Goal: Information Seeking & Learning: Learn about a topic

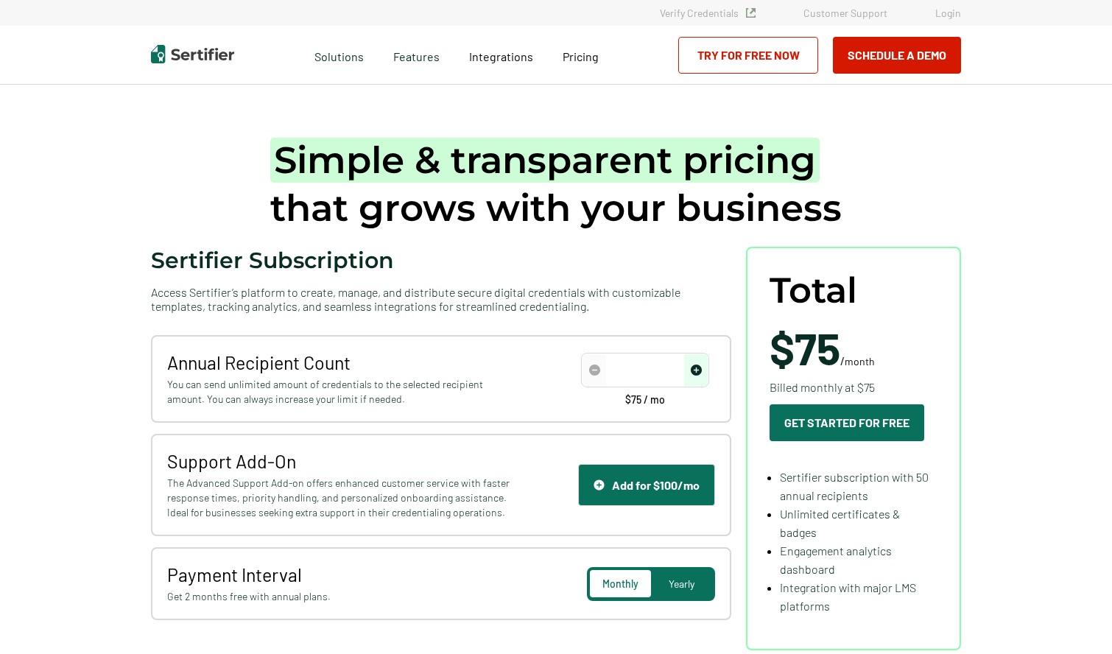
type input "50"
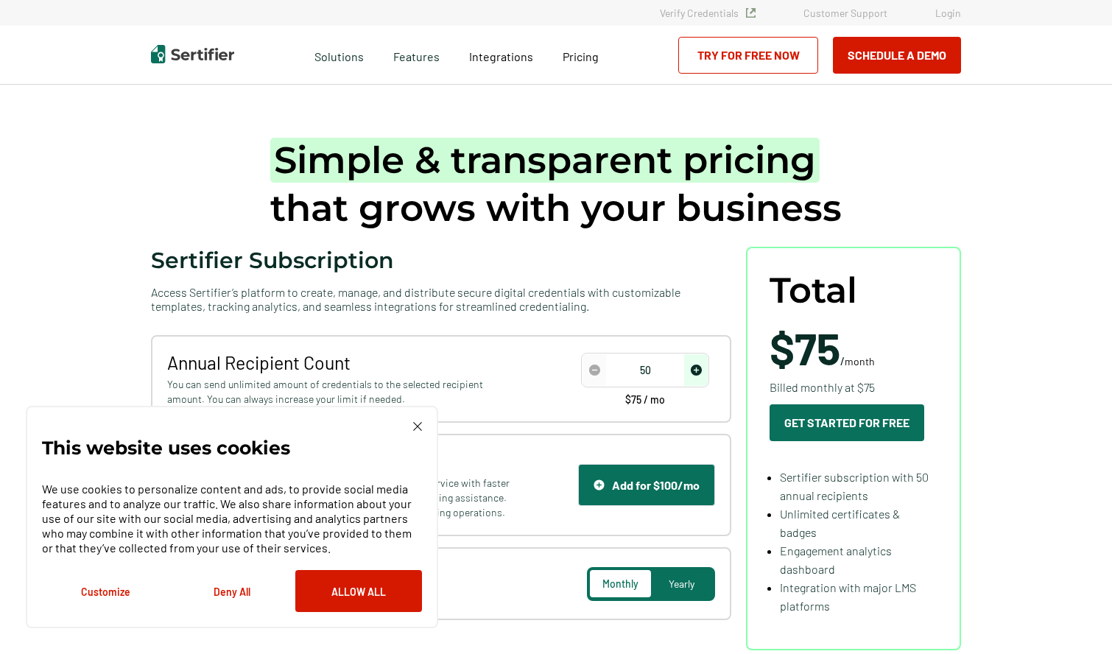
click at [419, 420] on div "This website uses cookies We use cookies to personalize content and ads, to pro…" at bounding box center [232, 517] width 412 height 222
click at [418, 423] on img at bounding box center [417, 426] width 9 height 9
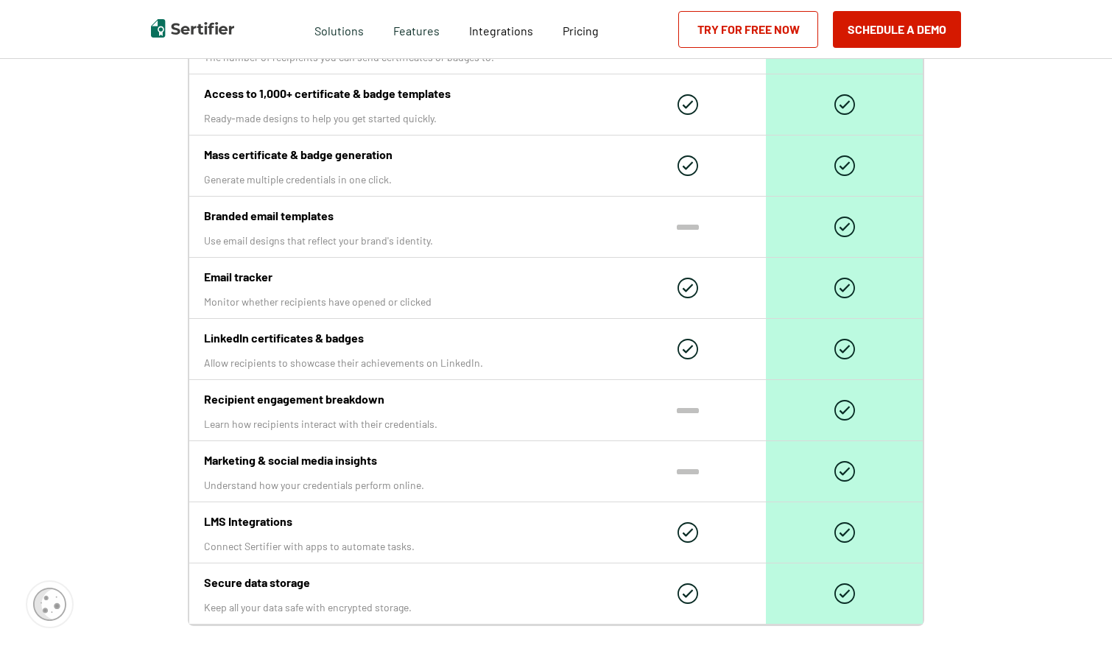
scroll to position [1473, 0]
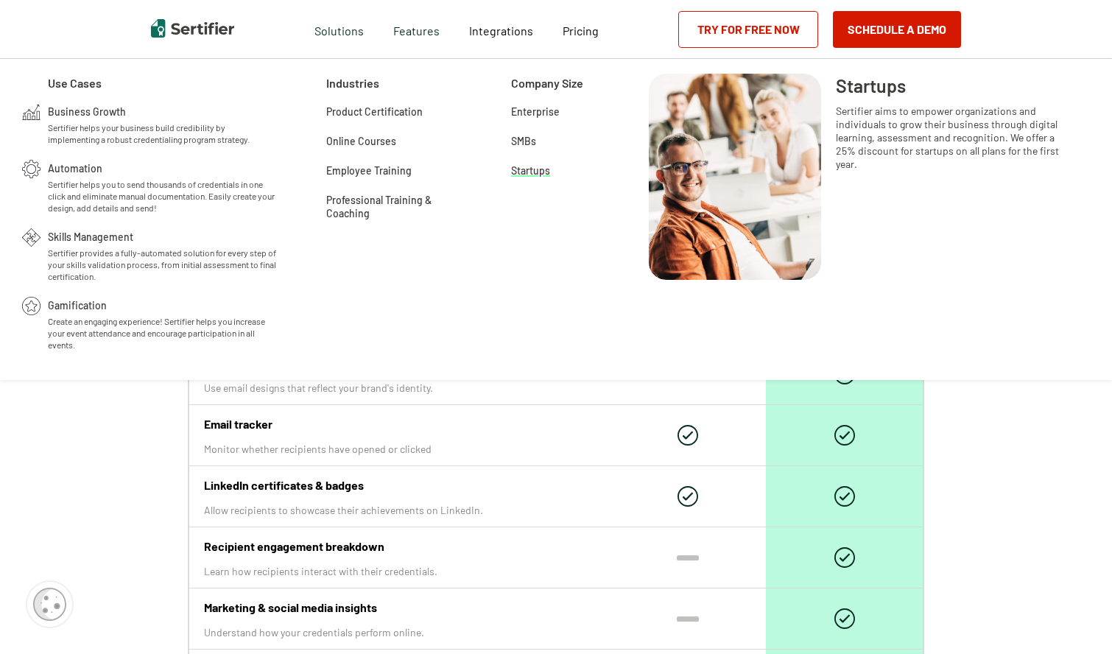
click at [532, 174] on span "Startups" at bounding box center [530, 169] width 39 height 15
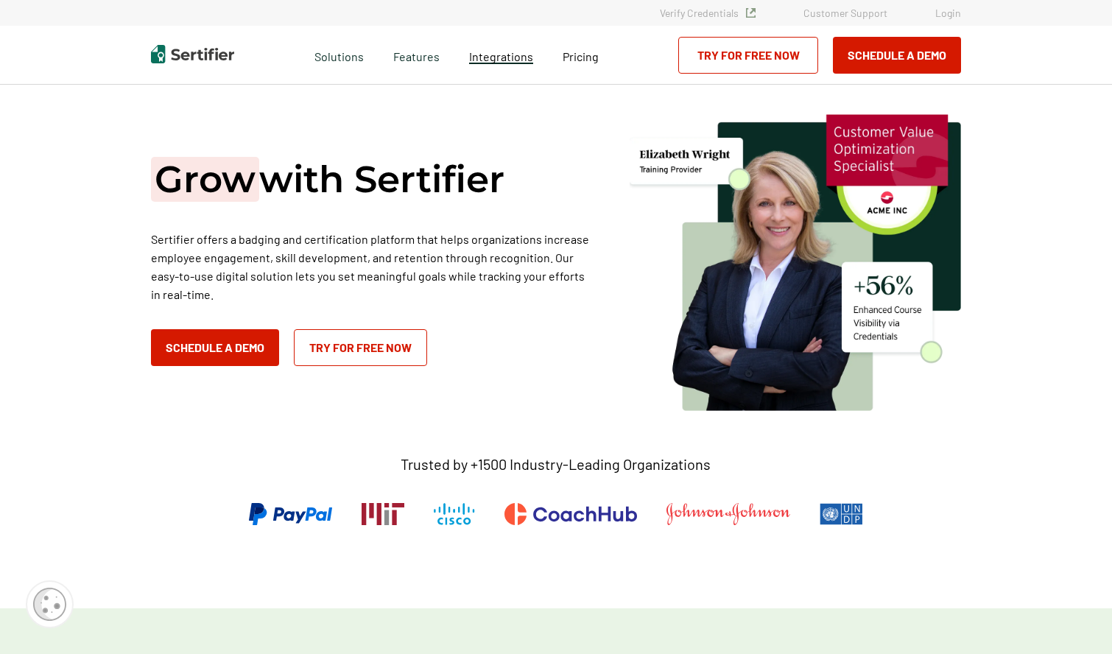
click at [495, 60] on span "Integrations" at bounding box center [501, 56] width 64 height 14
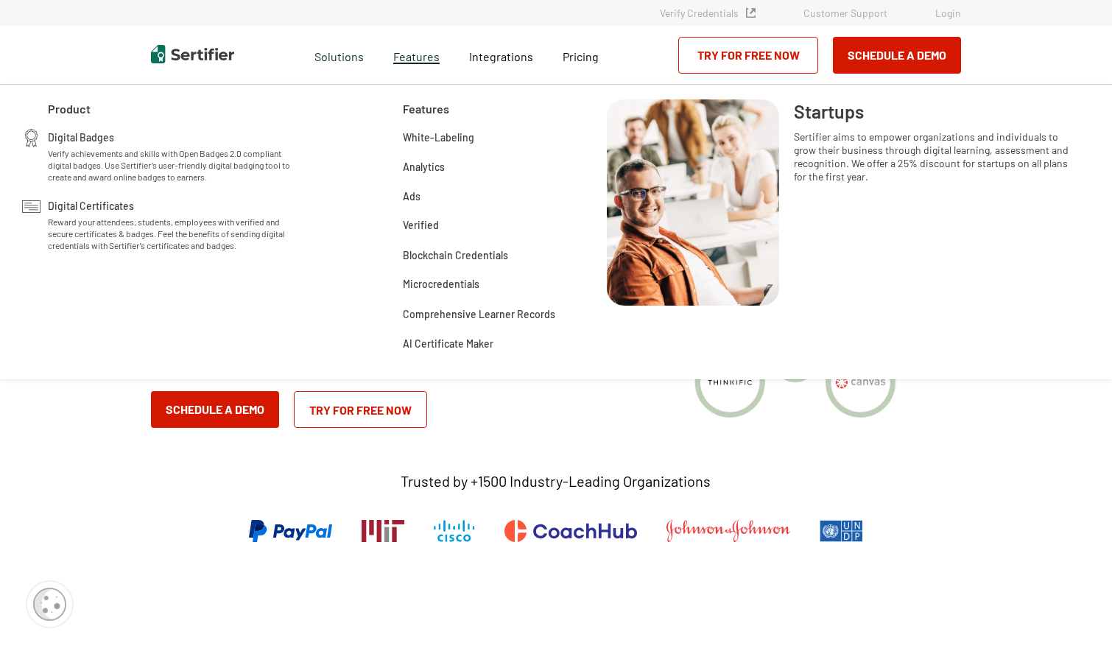
click at [416, 58] on span "Features" at bounding box center [416, 55] width 46 height 18
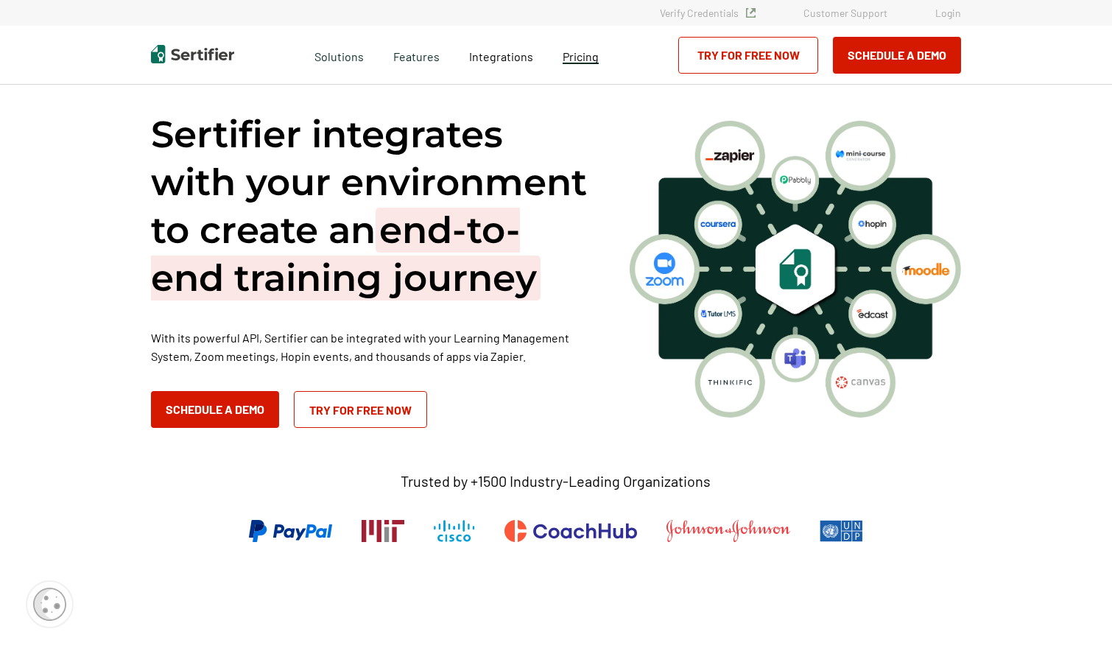
click at [573, 58] on span "Pricing" at bounding box center [581, 56] width 36 height 14
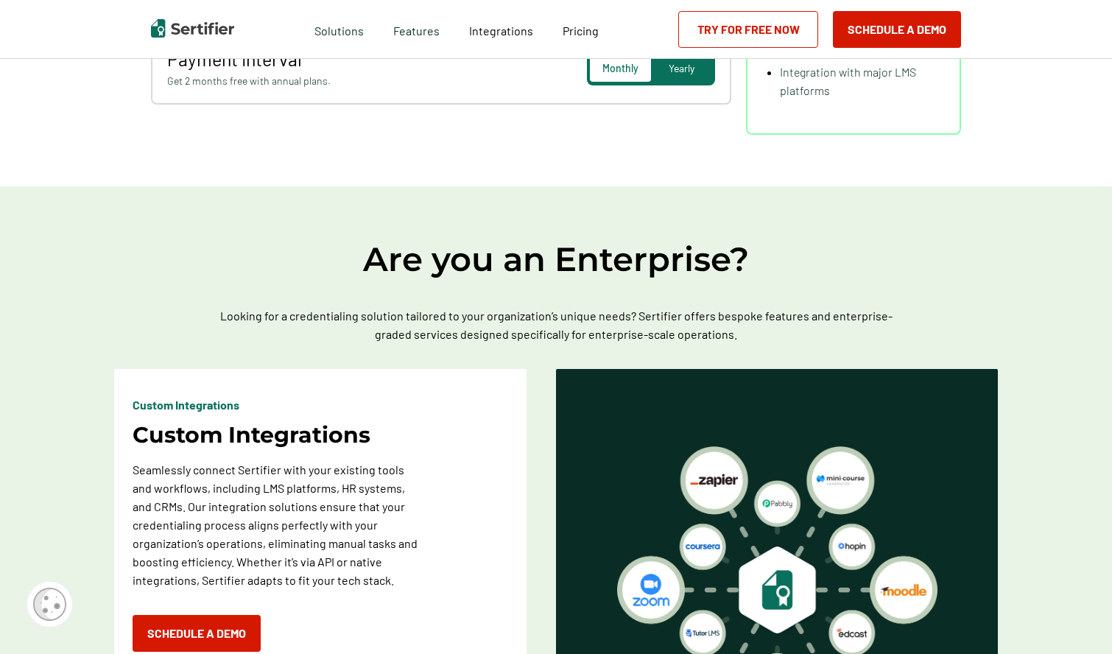
scroll to position [810, 0]
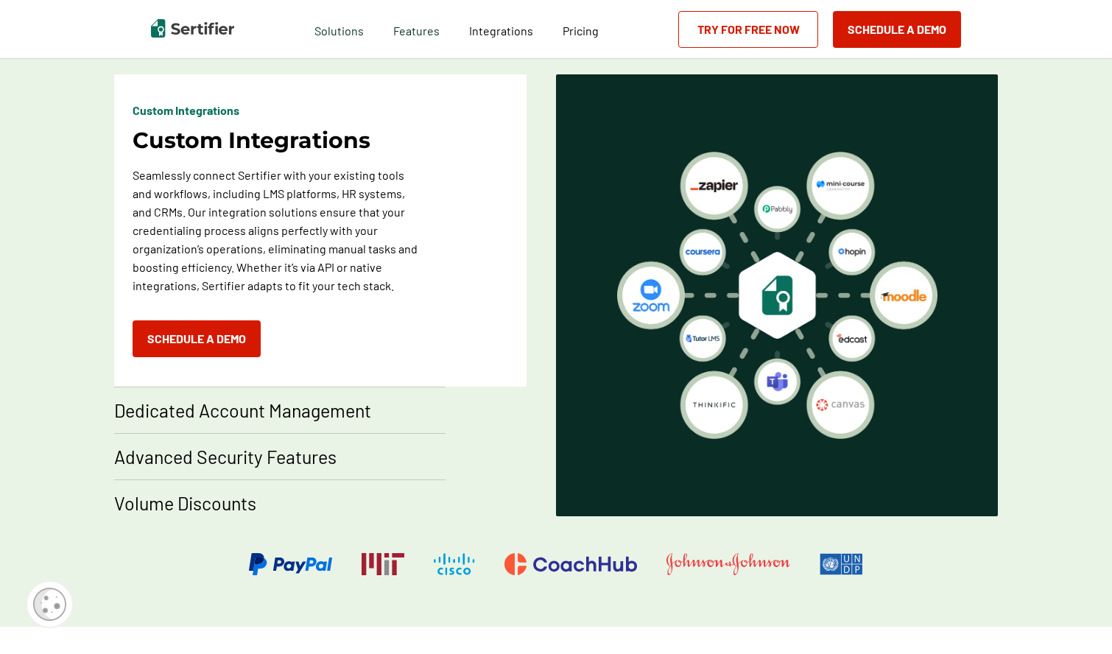
click at [188, 504] on p "Volume Discounts" at bounding box center [185, 503] width 142 height 24
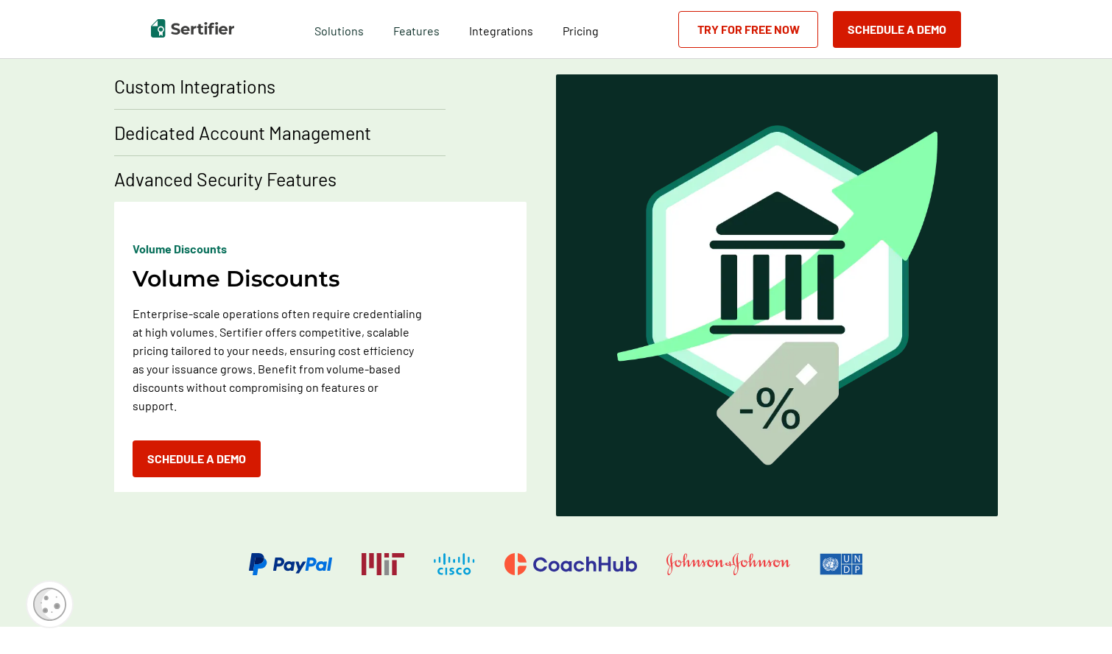
click at [206, 132] on p "Dedicated Account Management" at bounding box center [242, 133] width 257 height 24
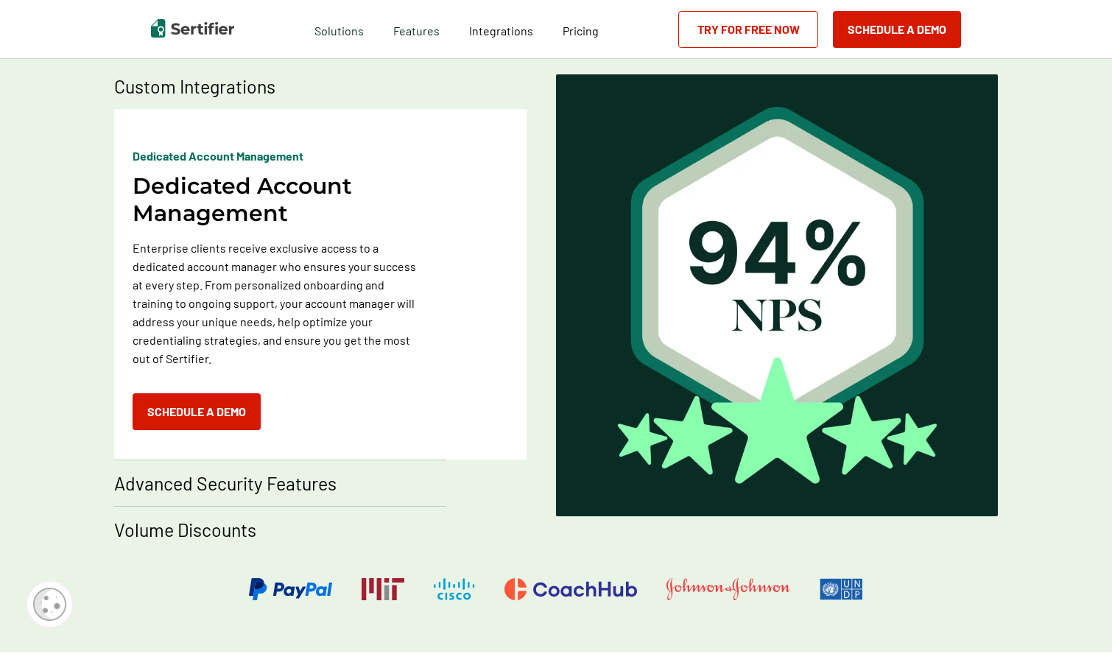
click at [52, 604] on img at bounding box center [49, 604] width 33 height 33
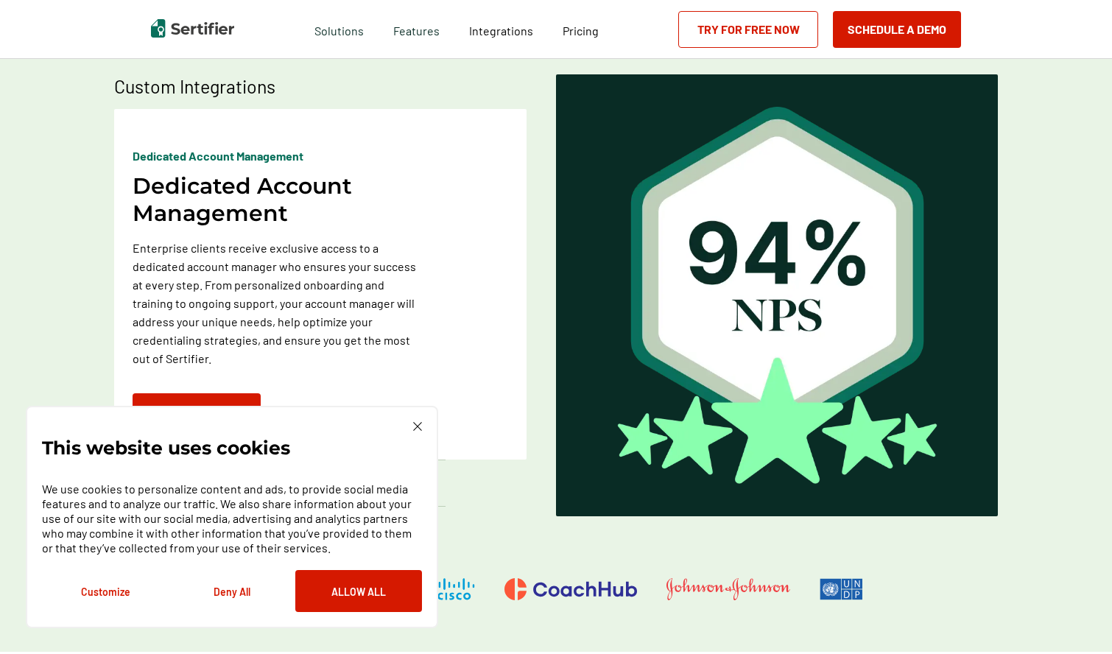
click at [416, 426] on img at bounding box center [417, 426] width 9 height 9
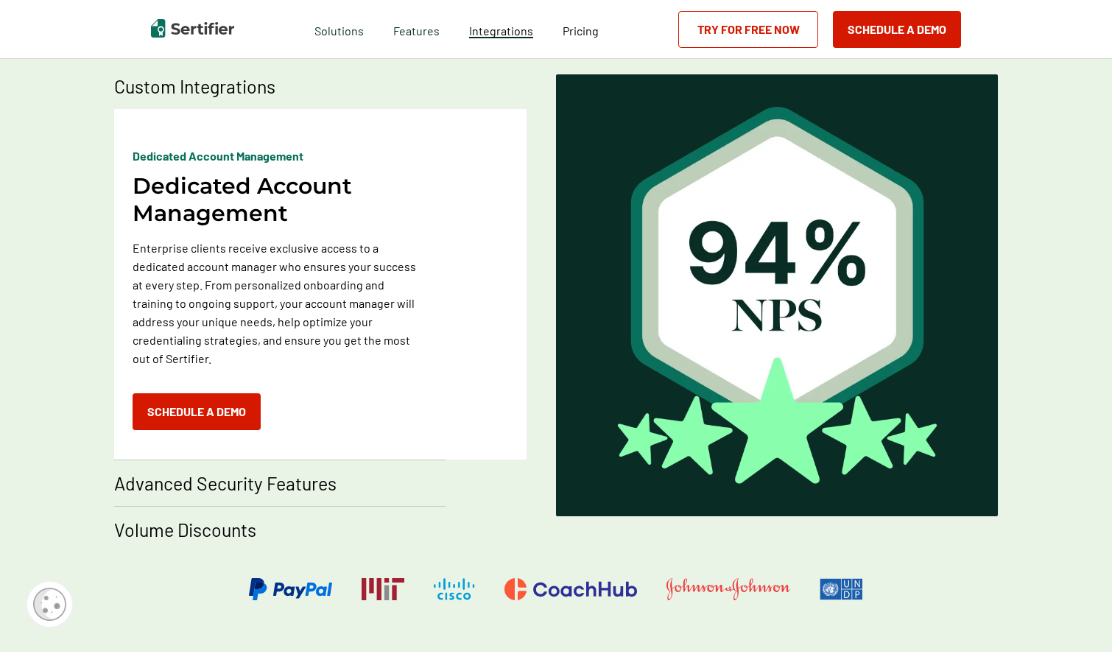
click at [494, 27] on span "Integrations" at bounding box center [501, 31] width 64 height 14
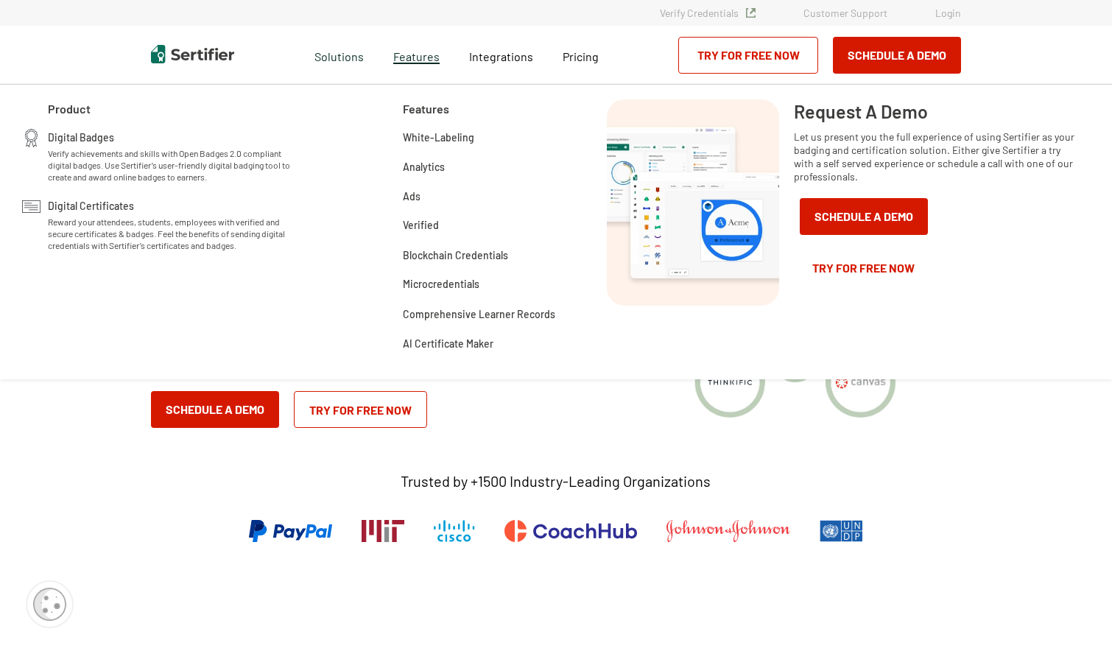
click at [414, 57] on span "Features" at bounding box center [416, 55] width 46 height 18
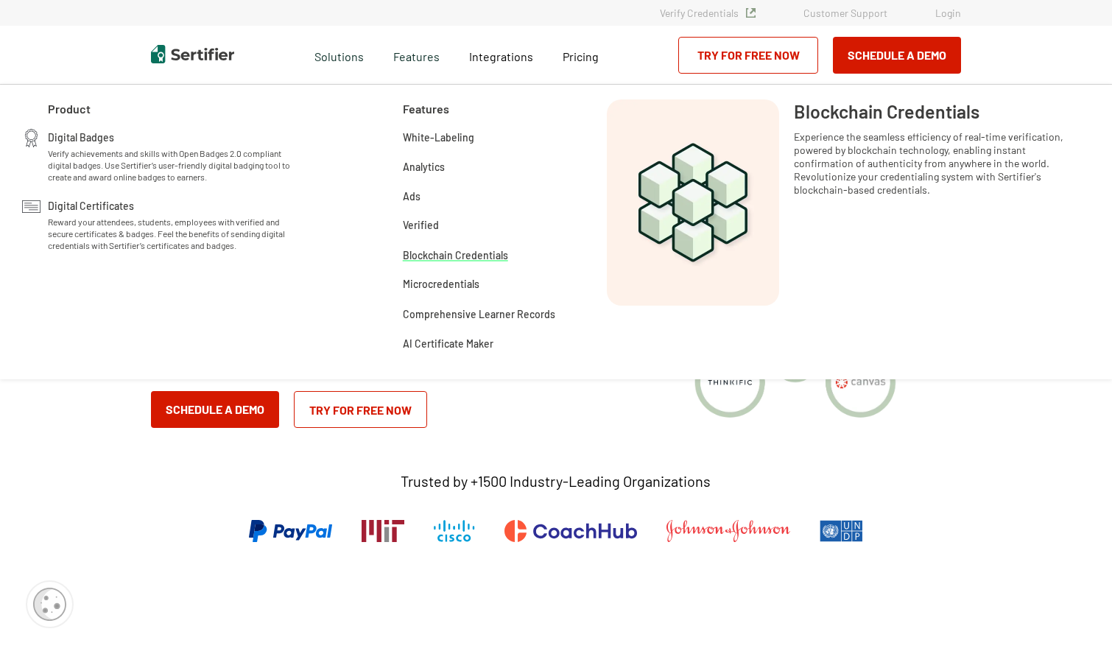
click at [453, 253] on span "Blockchain Credentials" at bounding box center [455, 254] width 105 height 15
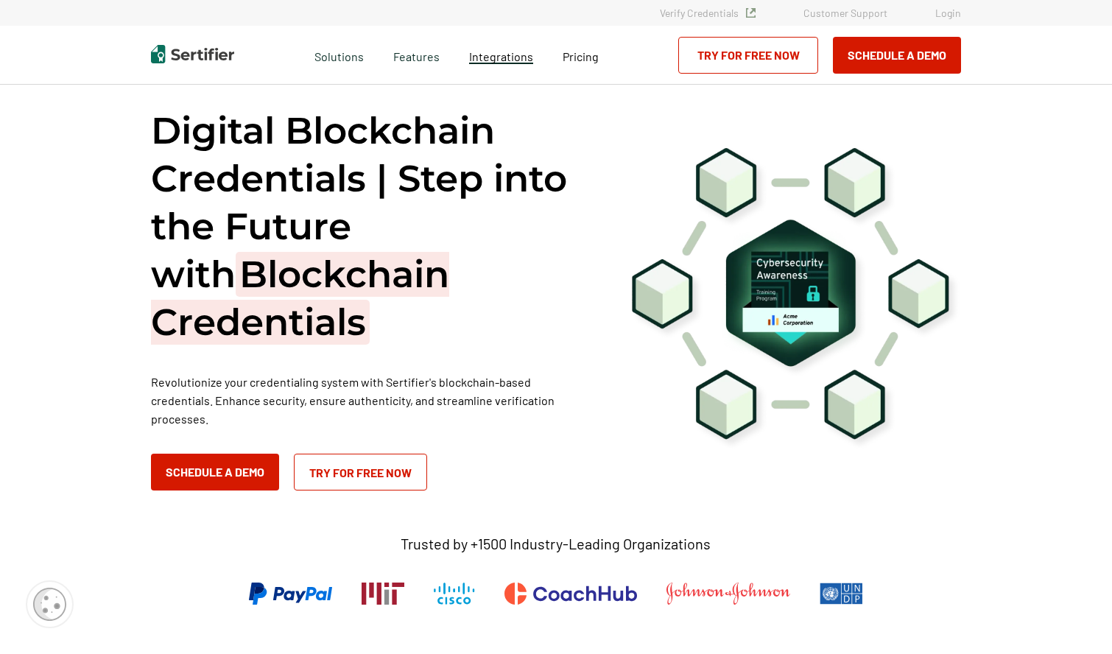
click at [518, 59] on span "Integrations" at bounding box center [501, 56] width 64 height 14
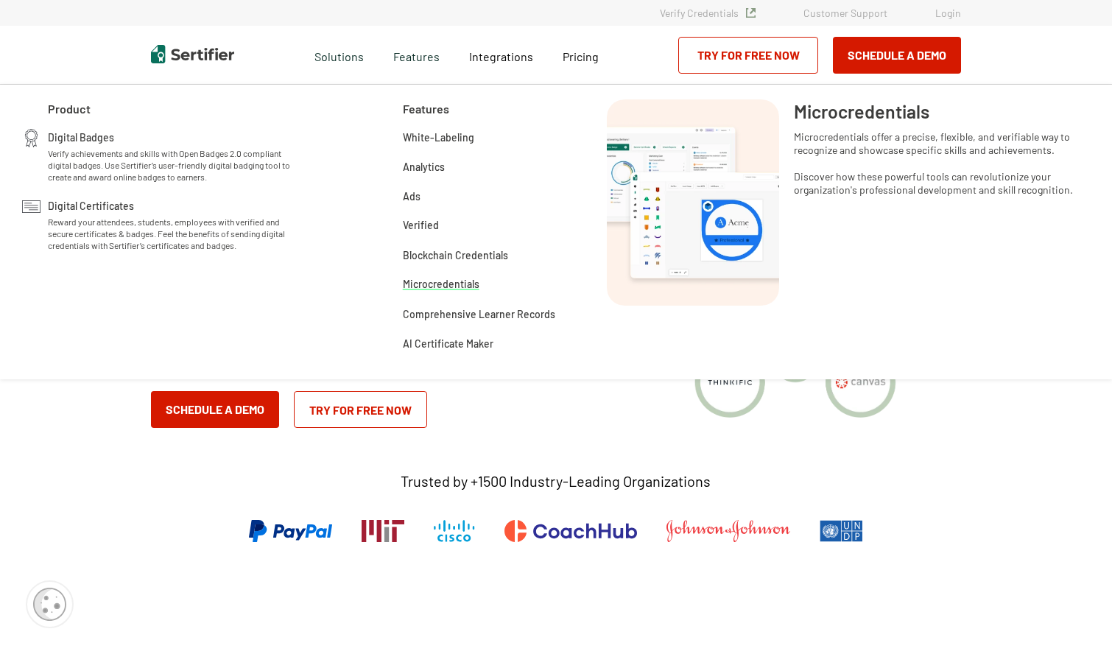
click at [434, 282] on span "Microcredentials" at bounding box center [441, 283] width 77 height 17
